Goal: Transaction & Acquisition: Purchase product/service

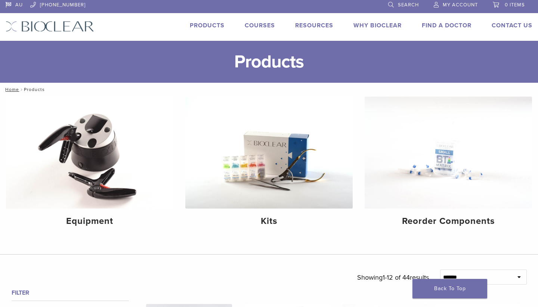
scroll to position [3, 0]
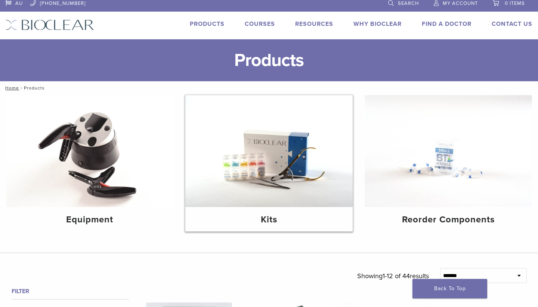
click at [287, 189] on img at bounding box center [268, 151] width 167 height 112
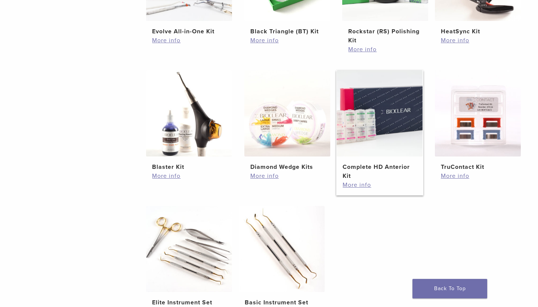
scroll to position [241, 0]
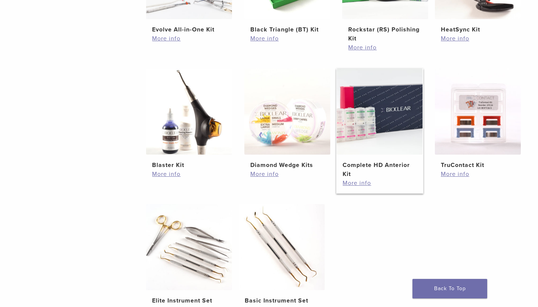
click at [376, 134] on img at bounding box center [380, 111] width 86 height 86
click at [377, 128] on img at bounding box center [380, 111] width 86 height 86
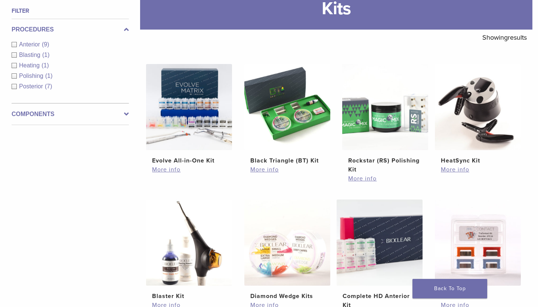
scroll to position [150, 0]
